Goal: Check status

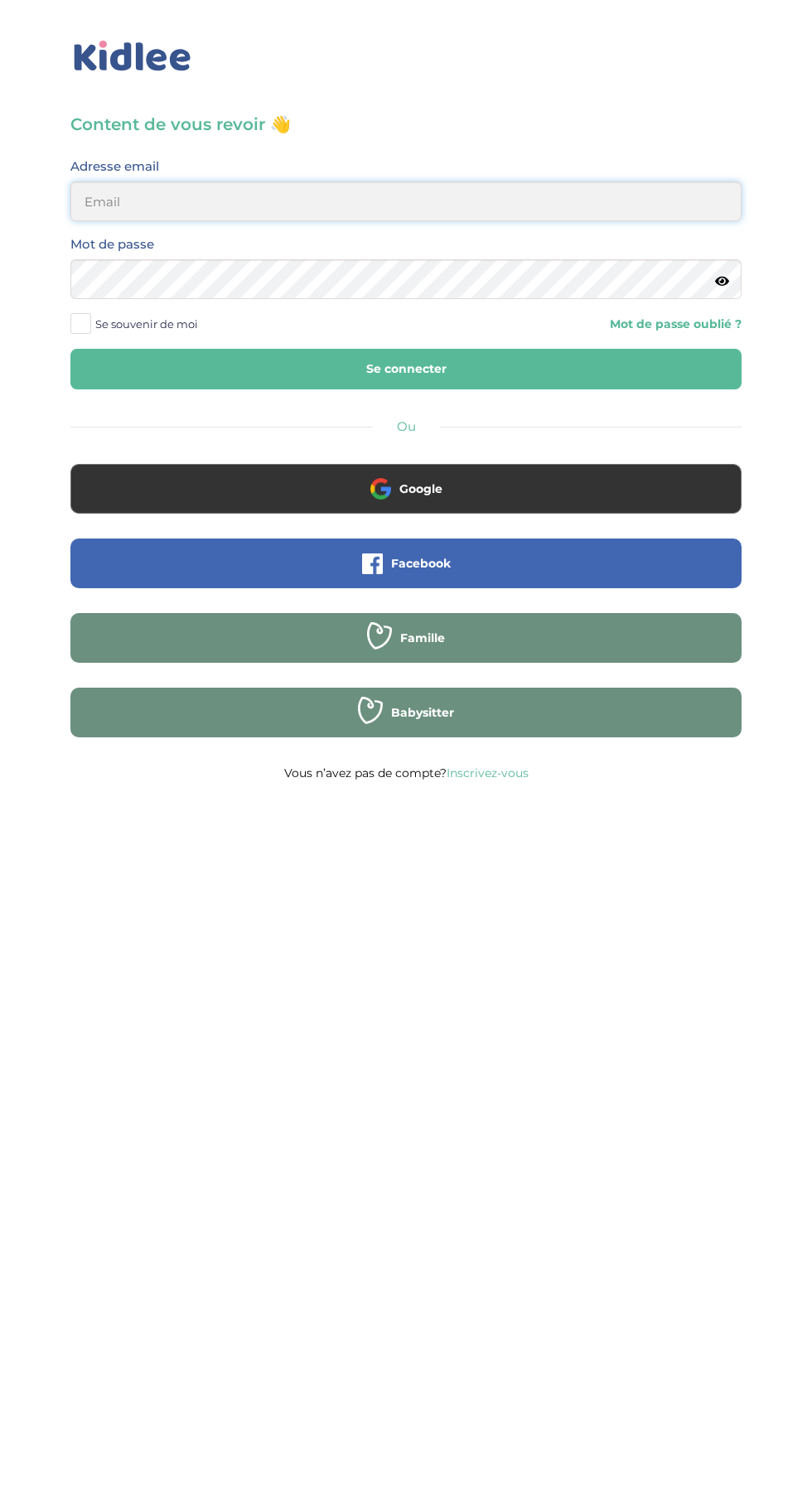
type input "[EMAIL_ADDRESS][DOMAIN_NAME]"
click at [70, 348] on button "Se connecter" at bounding box center [406, 368] width 671 height 41
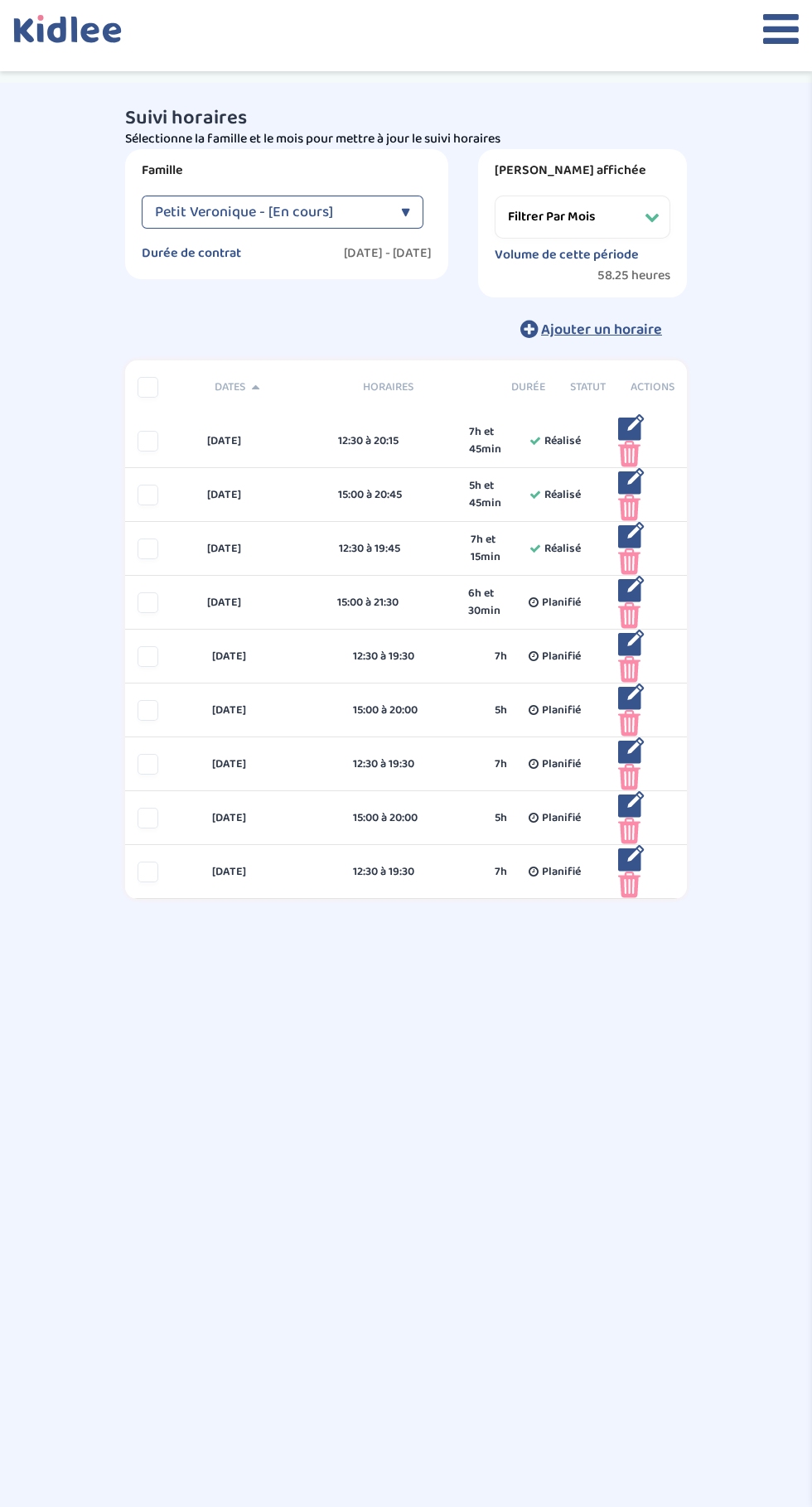
click at [620, 214] on select "Filtrer par mois [DATE] [DATE] [DATE] [DATE] [DATE] [DATE] [DATE] [DATE] [DATE]…" at bounding box center [583, 216] width 176 height 43
click at [495, 195] on select "Filtrer par mois [DATE] [DATE] [DATE] [DATE] [DATE] [DATE] [DATE] [DATE] [DATE]…" at bounding box center [583, 216] width 176 height 43
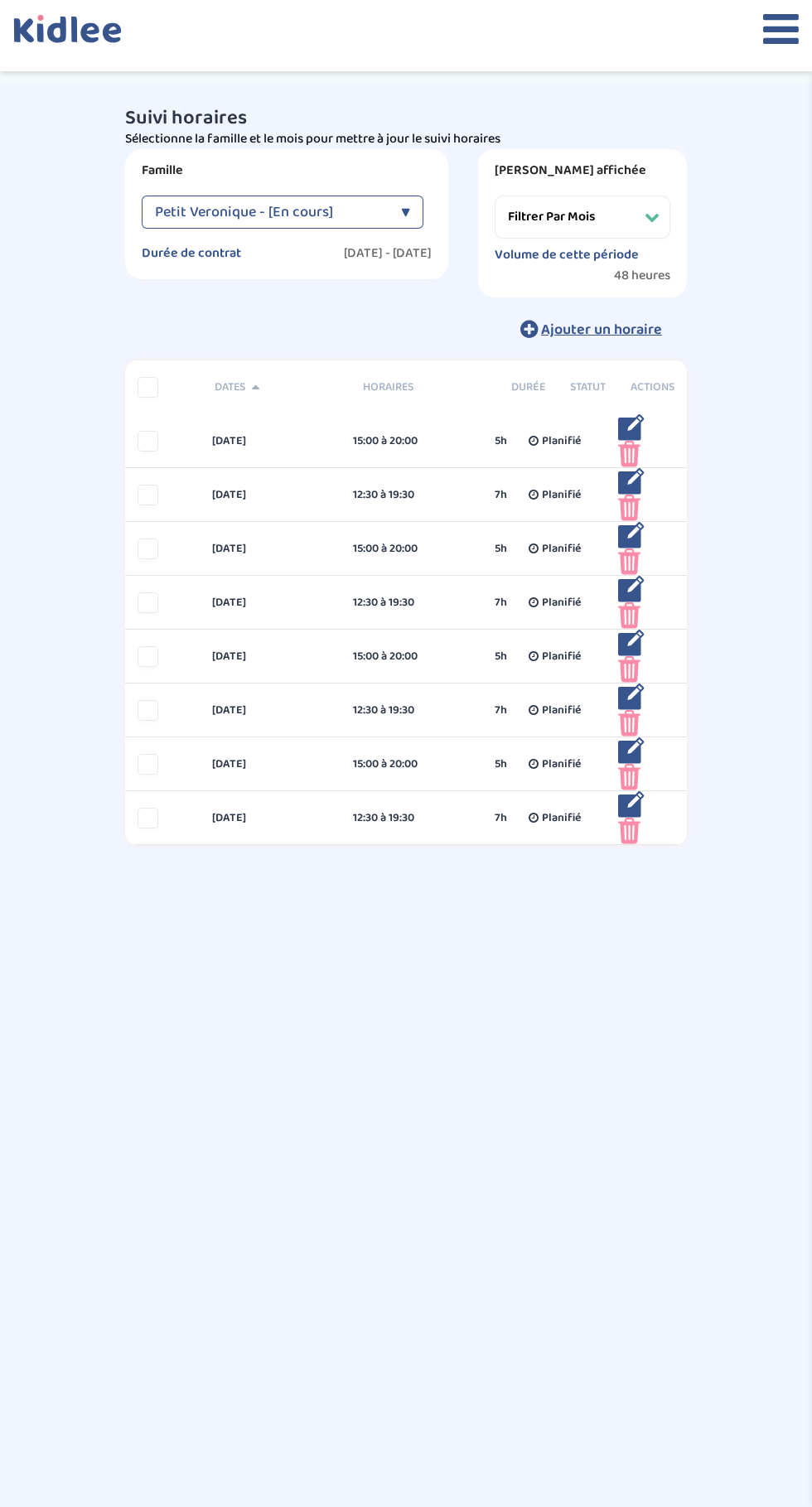
click at [619, 217] on select "Filtrer par mois septembre 2025 octobre 2025 novembre 2025 décembre 2025 janvie…" at bounding box center [583, 216] width 176 height 43
select select "octobre 2025"
click at [495, 195] on select "Filtrer par mois septembre 2025 octobre 2025 novembre 2025 décembre 2025 janvie…" at bounding box center [583, 216] width 176 height 43
